Goal: Transaction & Acquisition: Purchase product/service

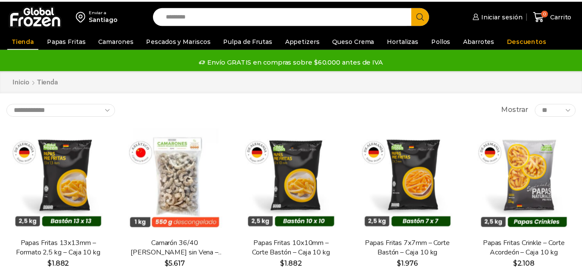
scroll to position [43, 0]
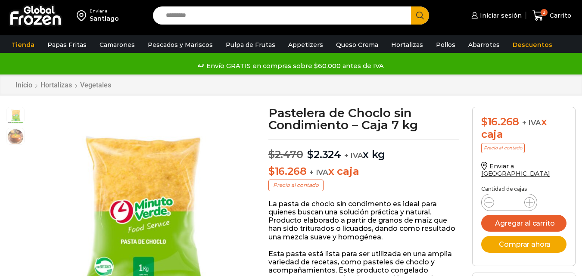
scroll to position [0, 0]
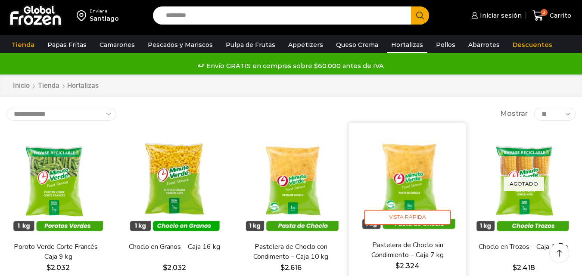
scroll to position [43, 0]
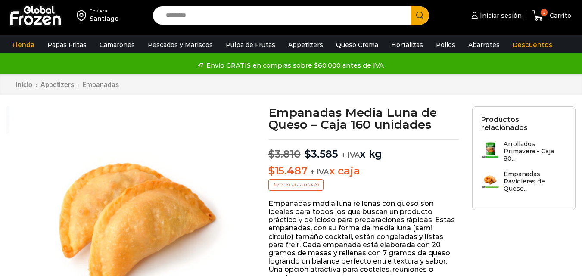
scroll to position [0, 0]
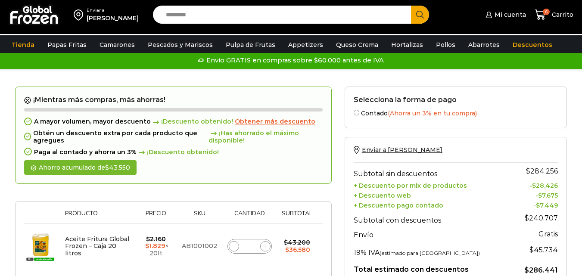
click at [278, 122] on span "Obtener más descuento" at bounding box center [275, 122] width 81 height 8
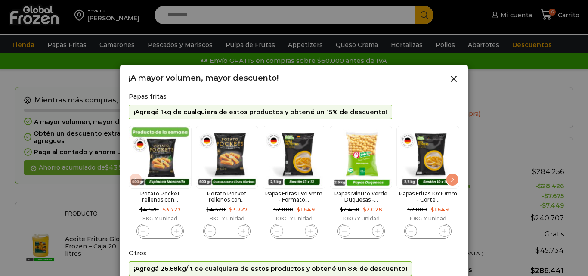
click at [442, 231] on span "5 / 11" at bounding box center [445, 231] width 12 height 12
type input "*"
click at [450, 183] on div "Next slide" at bounding box center [453, 180] width 14 height 14
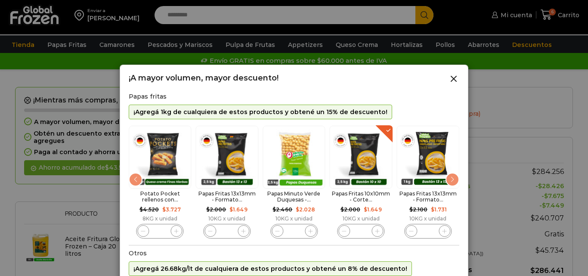
drag, startPoint x: 422, startPoint y: 255, endPoint x: 438, endPoint y: 257, distance: 16.0
click at [423, 255] on h2 "Otros" at bounding box center [294, 253] width 331 height 7
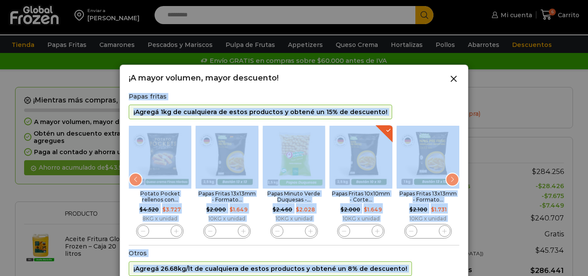
drag, startPoint x: 300, startPoint y: 72, endPoint x: 249, endPoint y: 6, distance: 83.1
click at [381, 137] on div "Papas Fritas 10x10mm - Corte... $ 2.000 Original price was: $2.000. $ 1.649 Cur…" at bounding box center [361, 182] width 63 height 113
click at [454, 77] on icon at bounding box center [454, 79] width 10 height 10
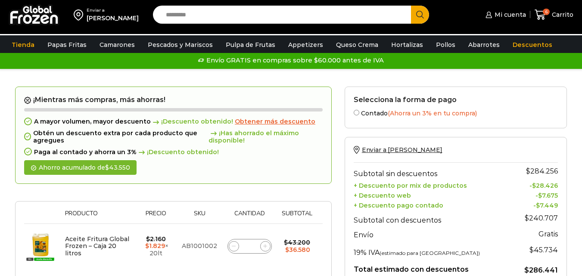
click at [272, 123] on span "Obtener más descuento" at bounding box center [275, 122] width 81 height 8
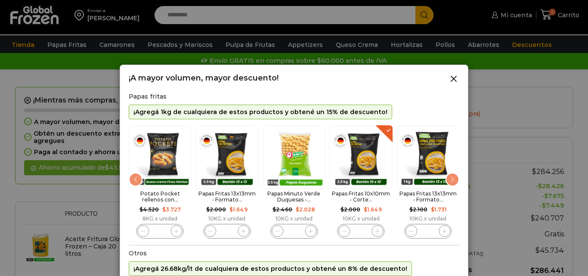
click at [370, 176] on img "5 / 11" at bounding box center [361, 157] width 63 height 63
click at [186, 115] on p "¡Agregá 1kg de cualquiera de estos productos y obtené un 15% de descuento!" at bounding box center [261, 112] width 254 height 7
click at [340, 149] on img "5 / 11" at bounding box center [361, 157] width 63 height 63
click at [454, 182] on div "Next slide" at bounding box center [453, 180] width 14 height 14
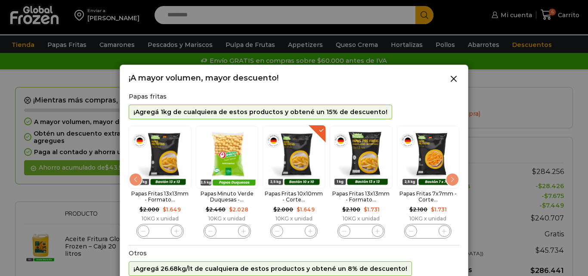
click at [454, 181] on div "Next slide" at bounding box center [453, 180] width 14 height 14
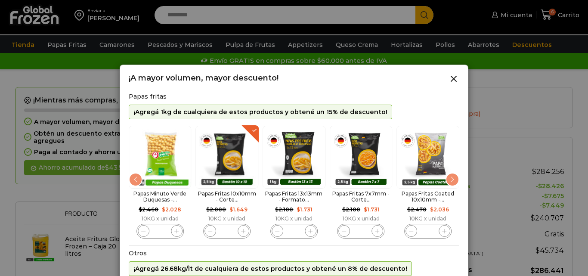
click at [454, 181] on div "Next slide" at bounding box center [453, 180] width 14 height 14
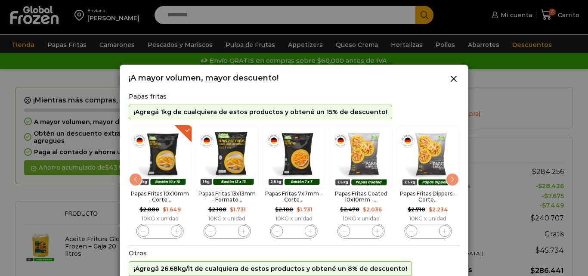
click at [454, 181] on div "Next slide" at bounding box center [453, 180] width 14 height 14
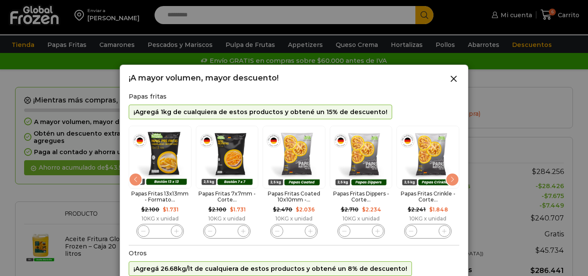
click at [454, 181] on div "Next slide" at bounding box center [453, 180] width 14 height 14
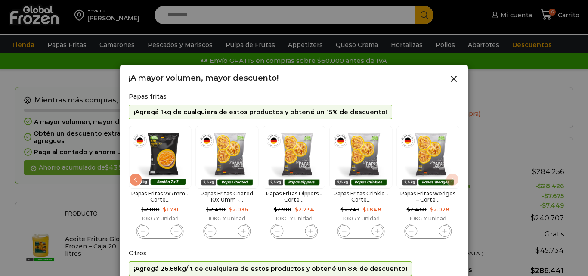
click at [454, 181] on img "11 / 11" at bounding box center [428, 157] width 63 height 63
click at [134, 103] on div "Papas fritas ¡Agregá 1kg de cualquiera de estos productos y obtené un 15% de de…" at bounding box center [294, 169] width 331 height 152
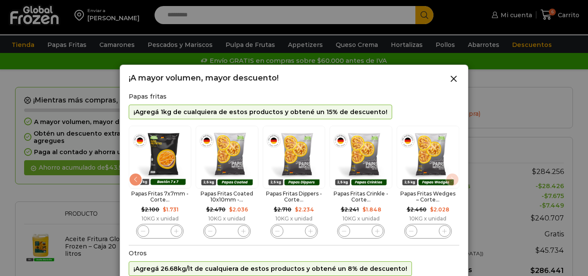
click at [399, 86] on div "¡A mayor volumen, mayor descuento! Papas fritas ¡Agregá 1kg de cualquiera de es…" at bounding box center [294, 256] width 331 height 365
drag, startPoint x: 424, startPoint y: 69, endPoint x: 331, endPoint y: 41, distance: 96.7
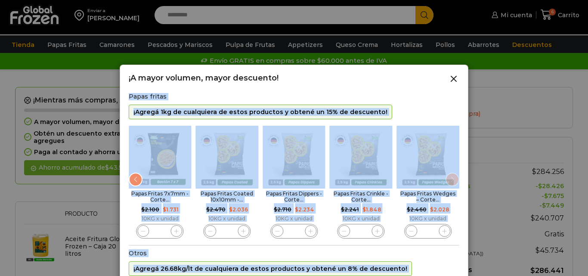
click at [211, 147] on img "8 / 11" at bounding box center [227, 157] width 63 height 63
click at [180, 231] on span "7 / 11" at bounding box center [177, 231] width 12 height 12
type input "*"
click at [165, 168] on img "7 / 11" at bounding box center [160, 157] width 63 height 63
click at [456, 78] on icon at bounding box center [454, 79] width 10 height 10
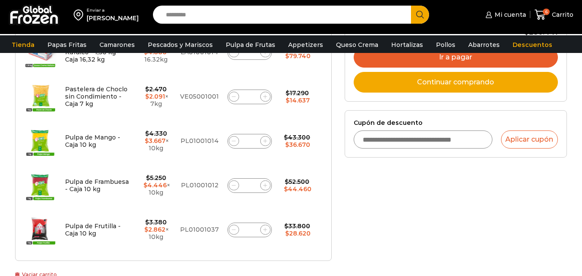
scroll to position [258, 0]
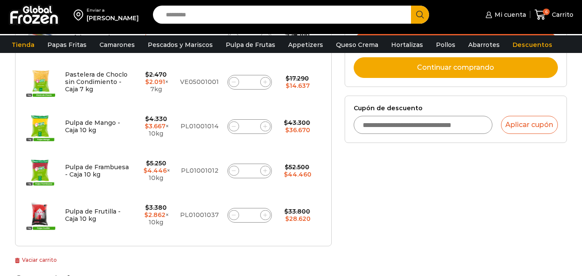
click at [232, 169] on icon at bounding box center [234, 171] width 4 height 4
type input "*"
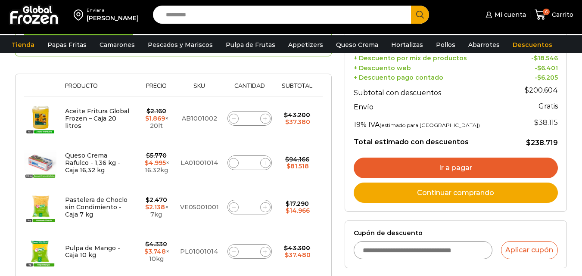
scroll to position [221, 0]
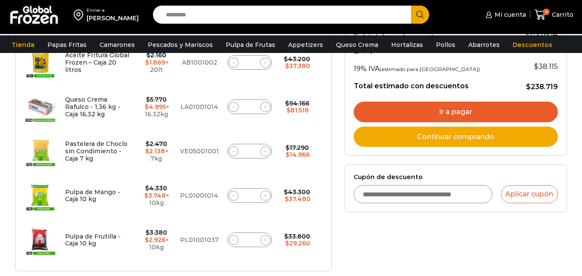
click at [373, 192] on input "Cupón de descuento" at bounding box center [423, 194] width 139 height 18
type input "*"
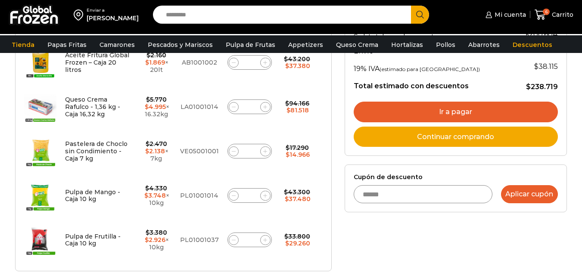
type input "******"
click at [522, 192] on button "Aplicar cupón" at bounding box center [529, 194] width 57 height 18
